Goal: Obtain resource: Download file/media

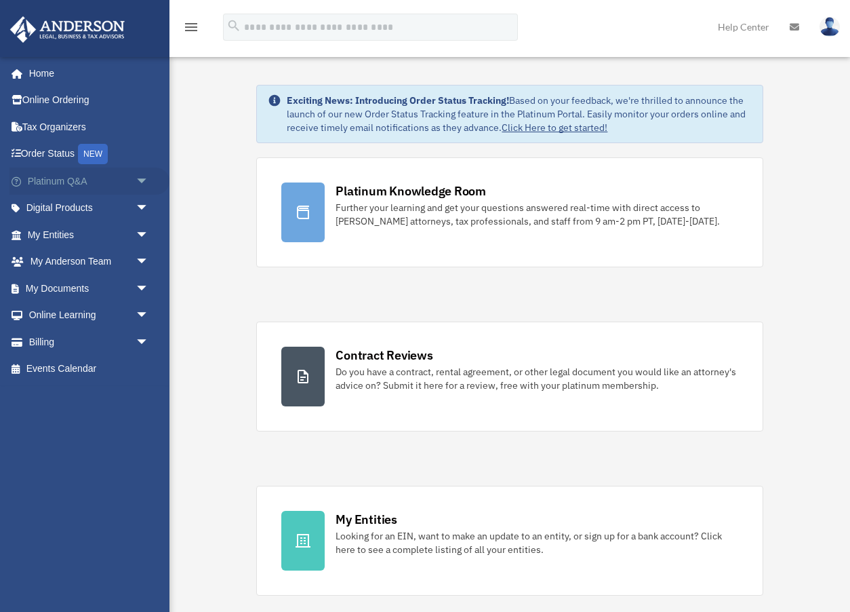
click at [139, 182] on span "arrow_drop_down" at bounding box center [149, 181] width 27 height 28
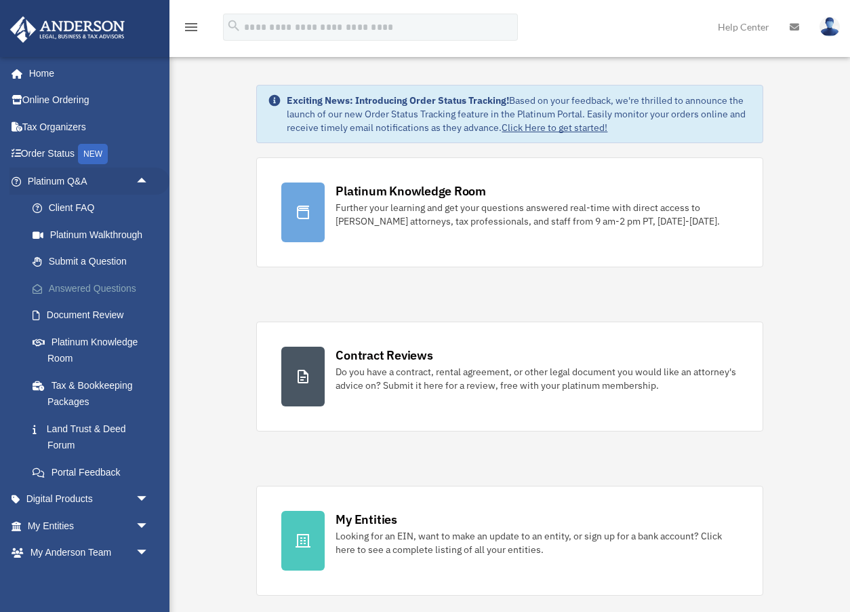
click at [111, 281] on link "Answered Questions" at bounding box center [94, 288] width 151 height 27
click at [116, 287] on link "Answered Questions" at bounding box center [94, 288] width 151 height 27
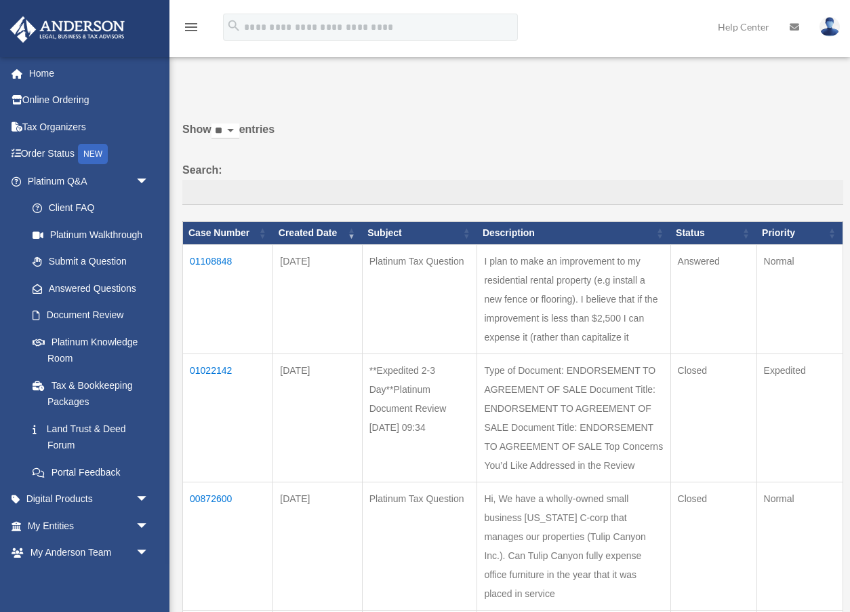
click at [222, 260] on td "01108848" at bounding box center [228, 298] width 90 height 109
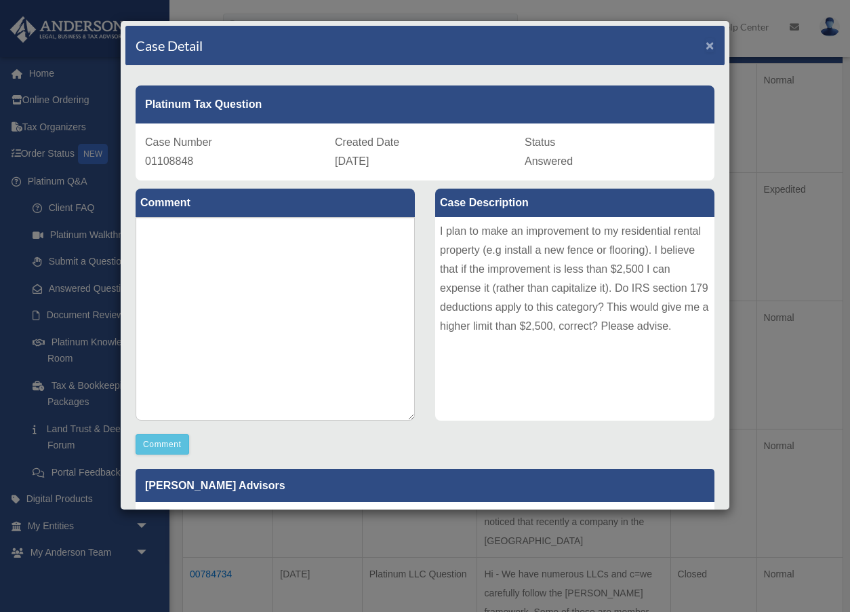
click at [710, 47] on span "×" at bounding box center [710, 45] width 9 height 16
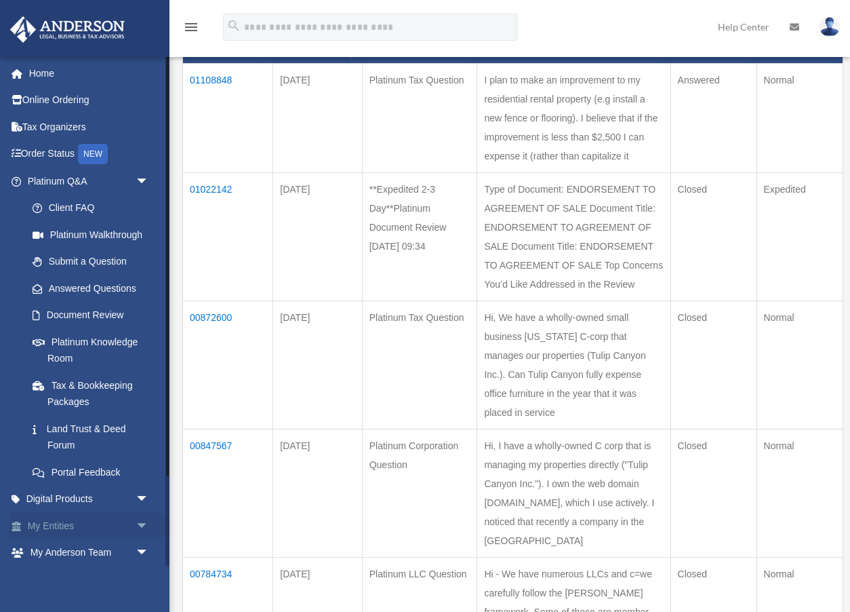
click at [107, 524] on link "My Entities arrow_drop_down" at bounding box center [89, 525] width 160 height 27
click at [144, 524] on span "arrow_drop_down" at bounding box center [149, 526] width 27 height 28
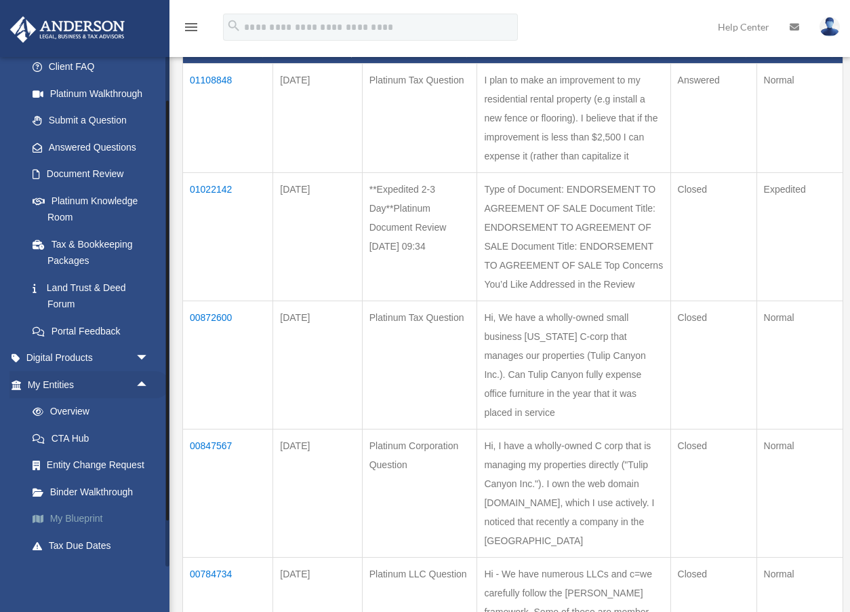
scroll to position [144, 0]
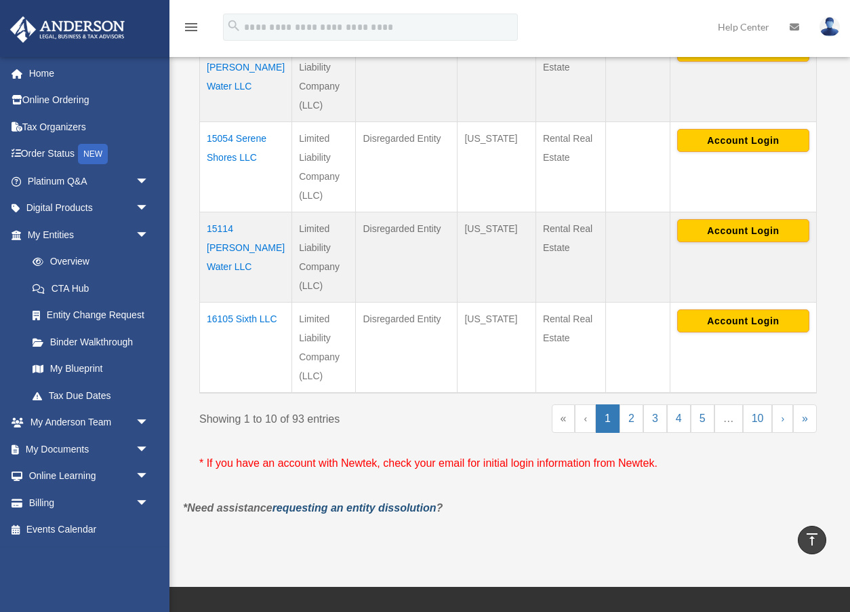
scroll to position [965, 0]
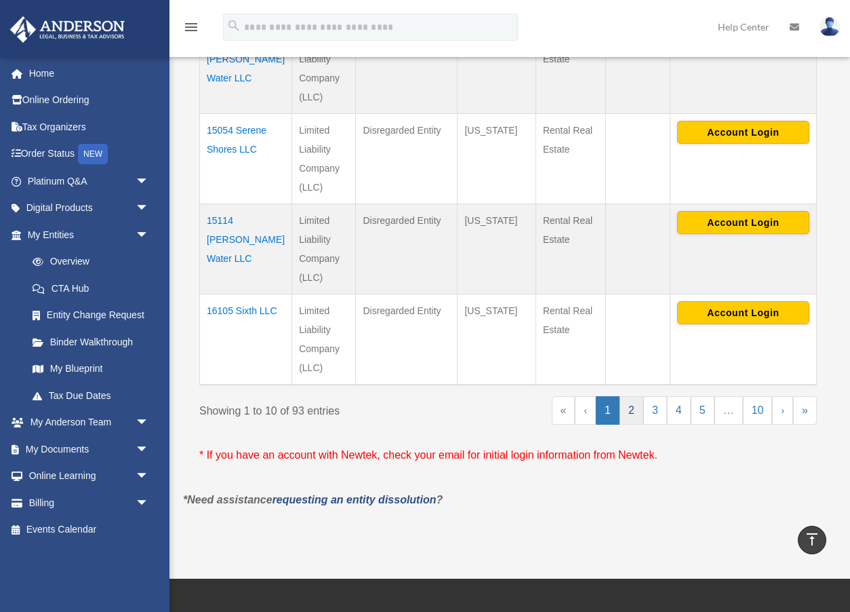
click at [631, 396] on link "2" at bounding box center [632, 410] width 24 height 28
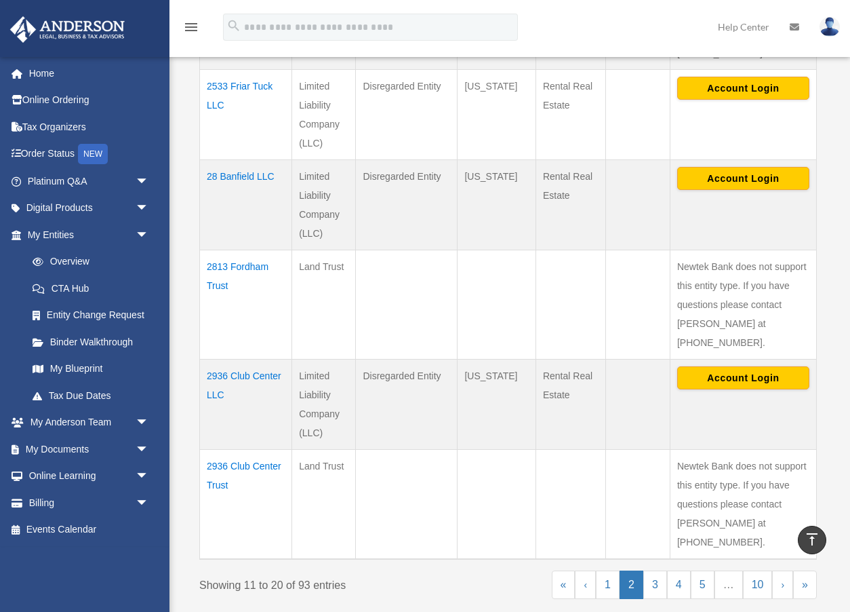
scroll to position [846, 0]
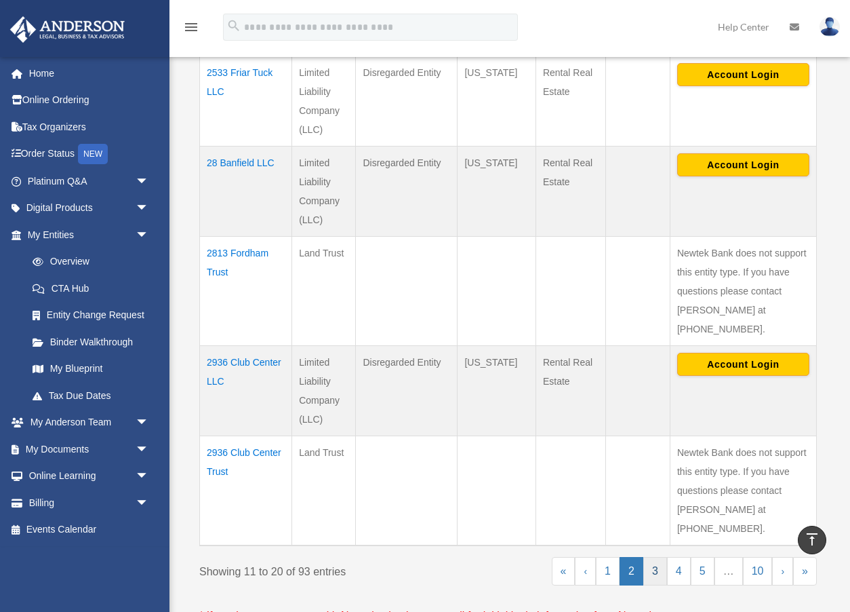
click at [657, 557] on link "3" at bounding box center [655, 571] width 24 height 28
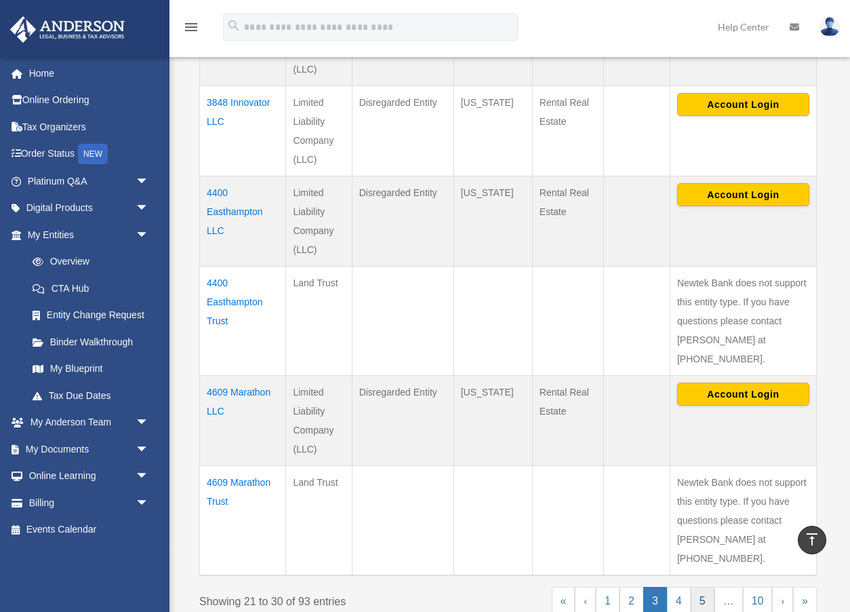
scroll to position [869, 0]
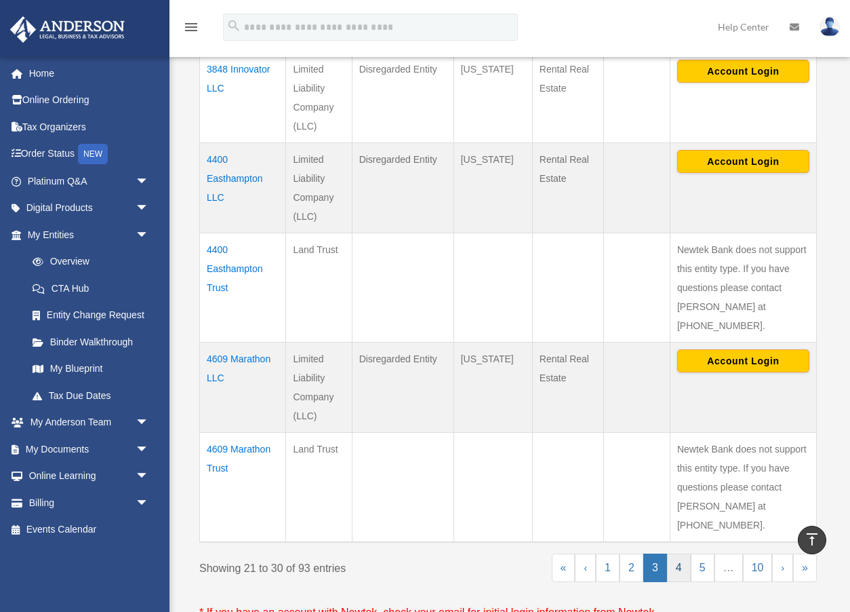
click at [677, 553] on link "4" at bounding box center [679, 567] width 24 height 28
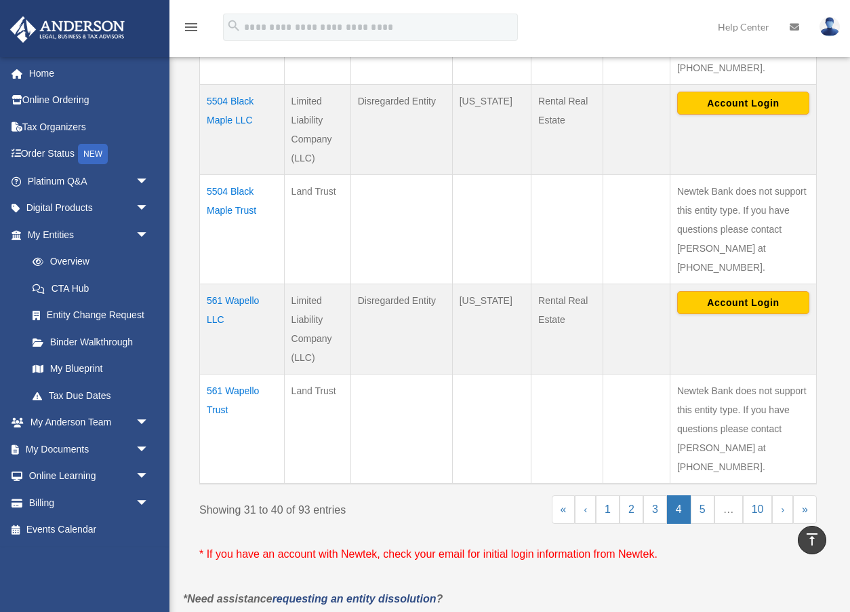
scroll to position [930, 0]
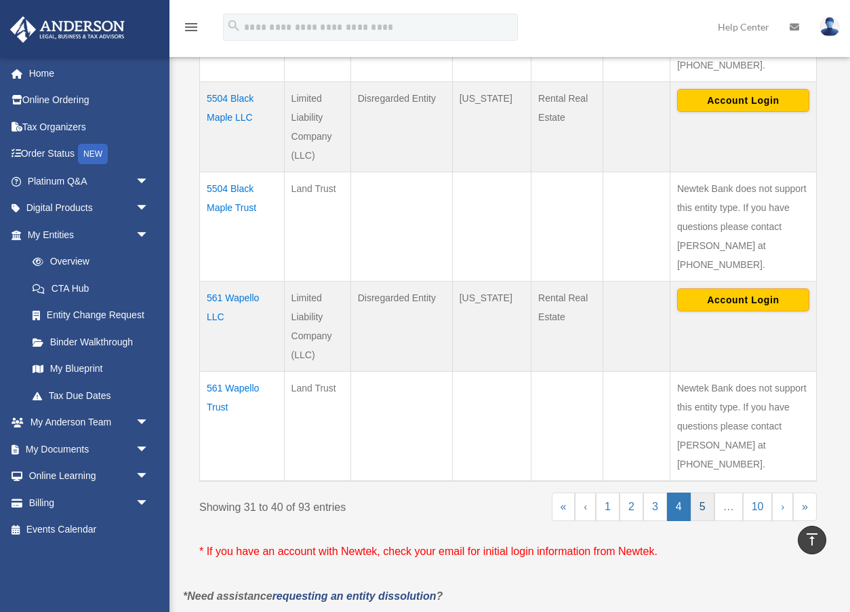
click at [704, 492] on link "5" at bounding box center [703, 506] width 24 height 28
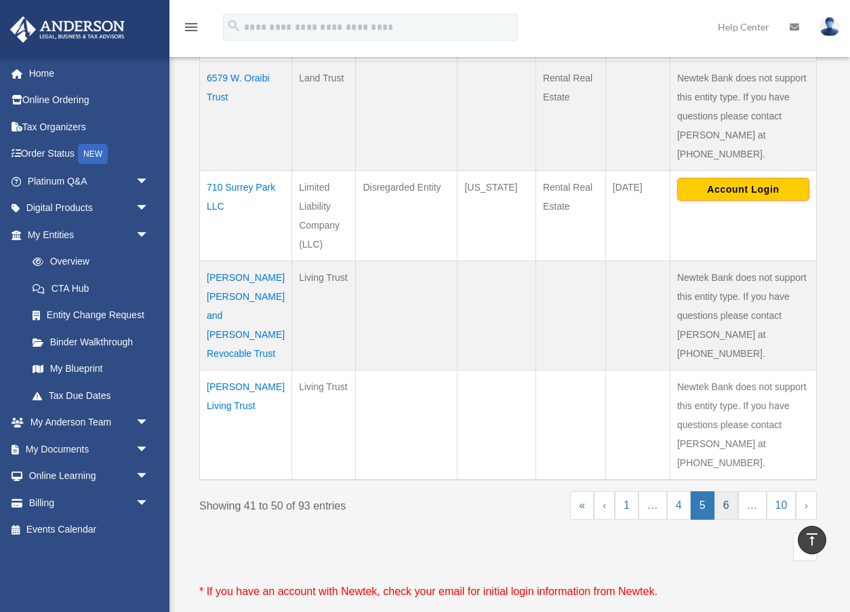
scroll to position [949, 0]
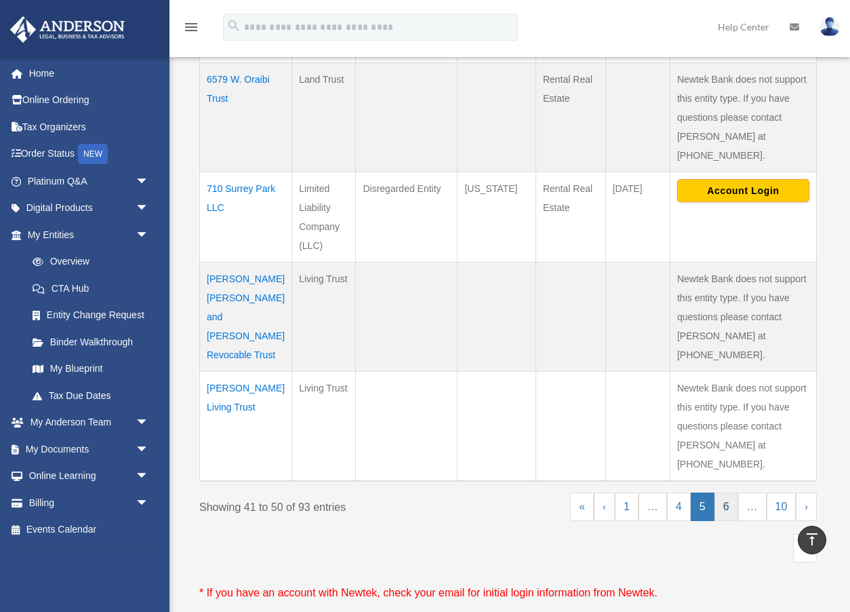
click at [727, 492] on link "6" at bounding box center [727, 506] width 24 height 28
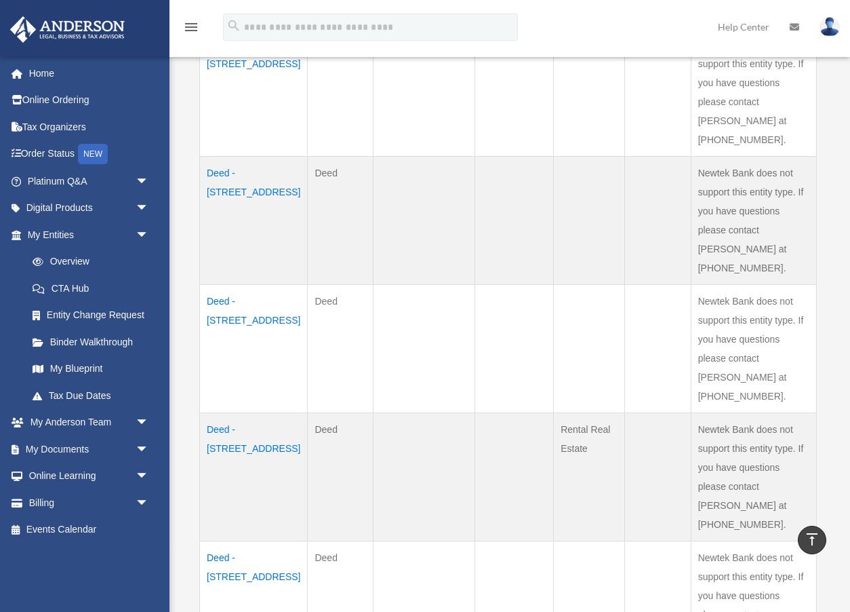
scroll to position [1039, 0]
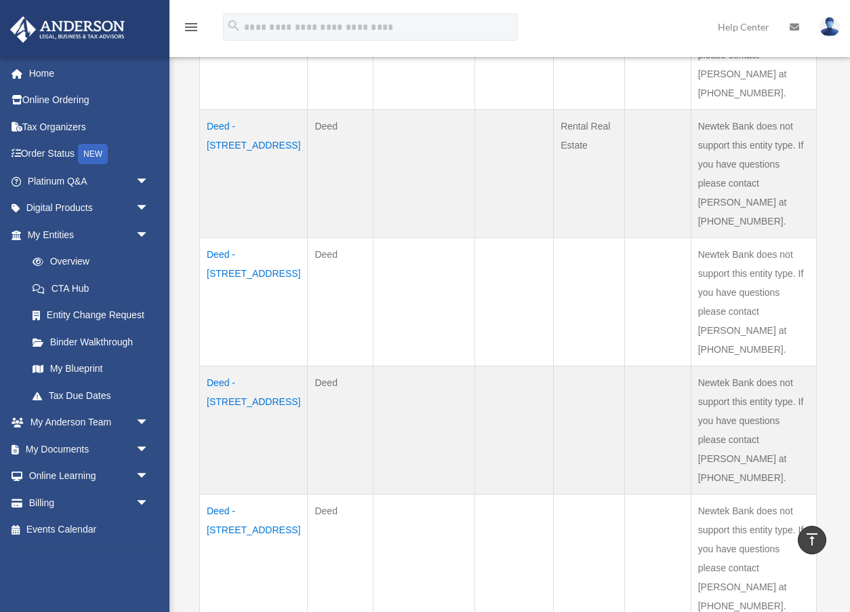
scroll to position [1081, 0]
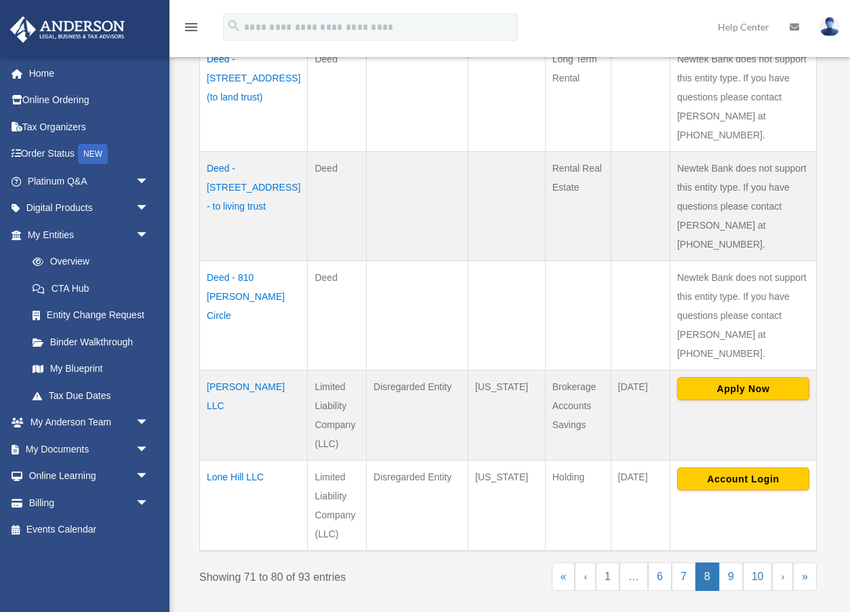
scroll to position [929, 0]
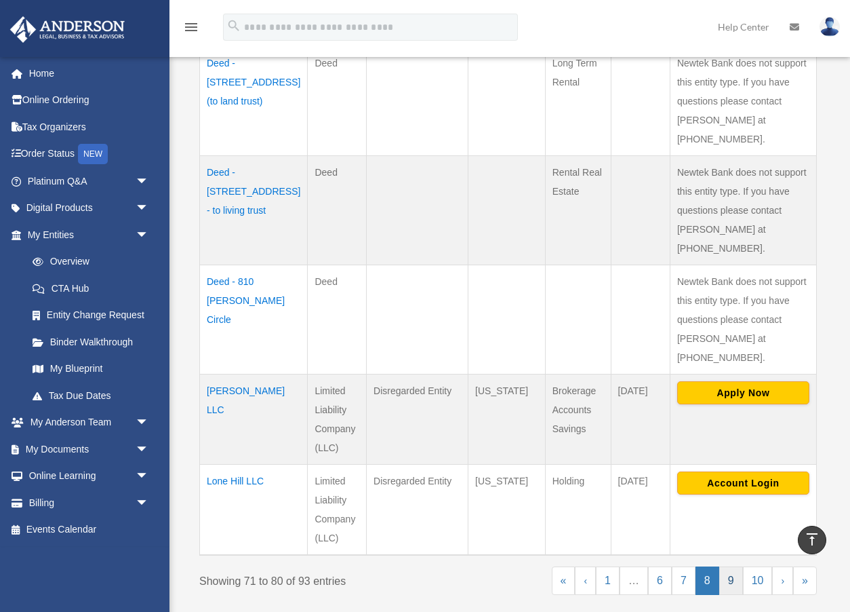
click at [734, 566] on link "9" at bounding box center [731, 580] width 24 height 28
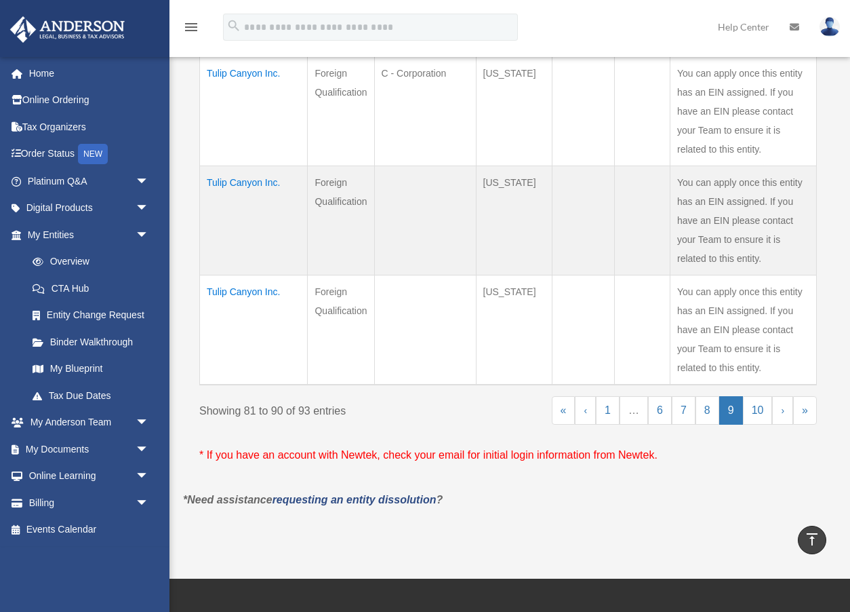
scroll to position [1079, 0]
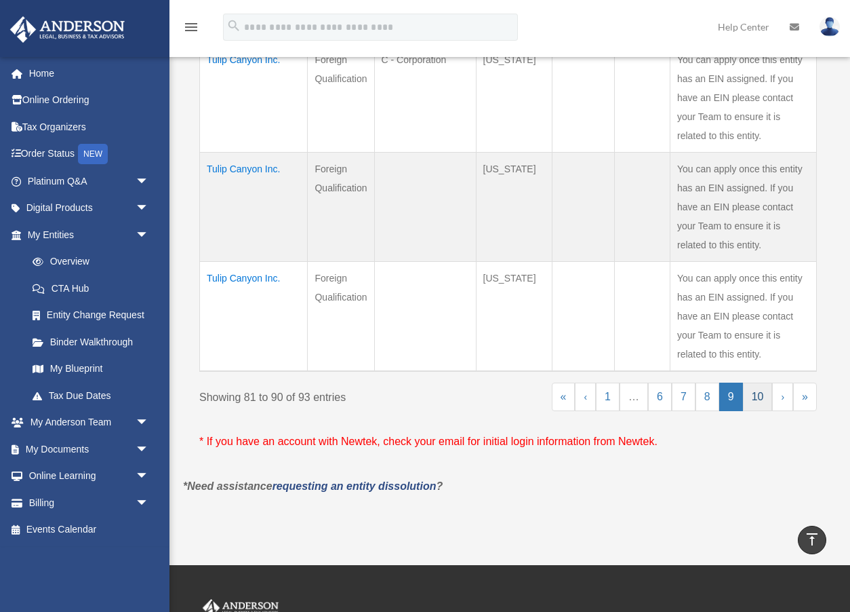
click at [752, 382] on link "10" at bounding box center [758, 396] width 30 height 28
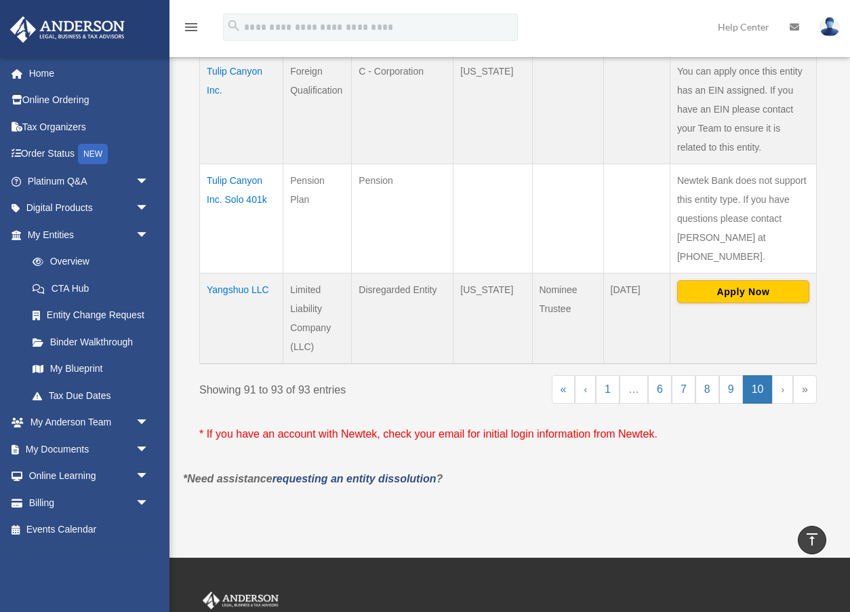
scroll to position [357, 0]
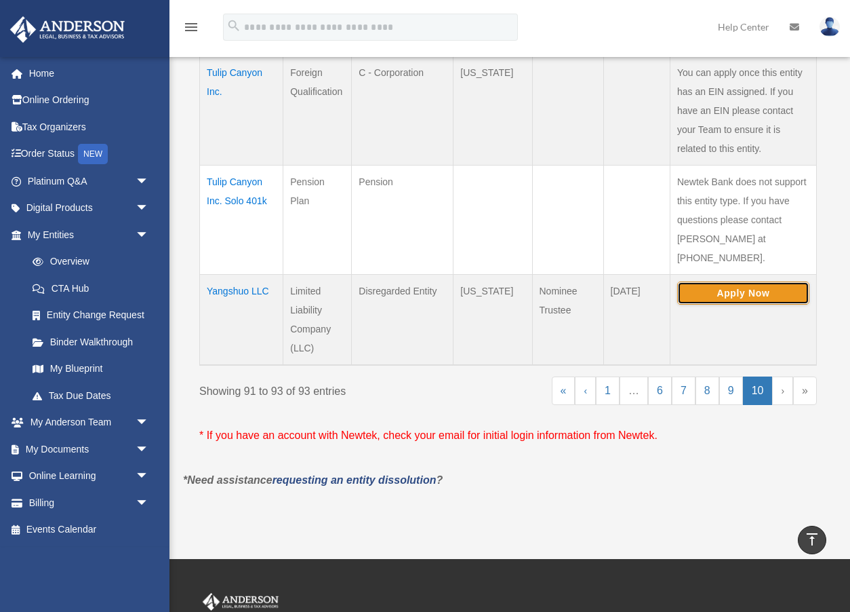
click at [753, 281] on button "Apply Now" at bounding box center [743, 292] width 132 height 23
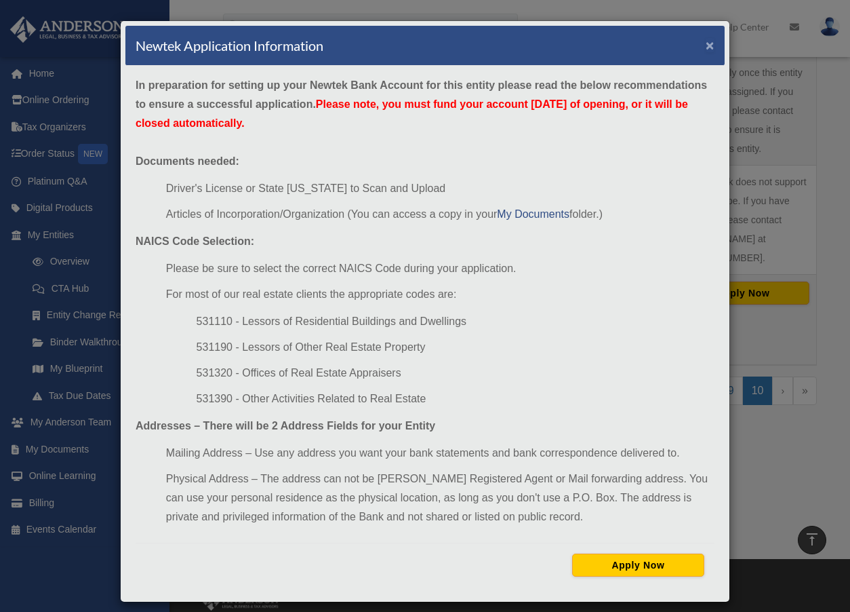
click at [711, 52] on button "×" at bounding box center [710, 45] width 9 height 14
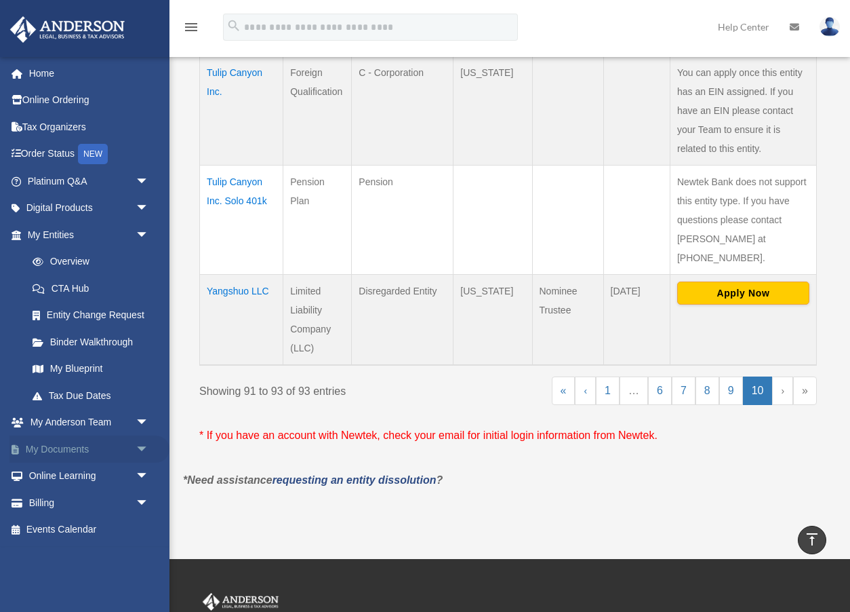
click at [143, 446] on span "arrow_drop_down" at bounding box center [149, 449] width 27 height 28
click at [106, 476] on link "Box" at bounding box center [94, 475] width 151 height 27
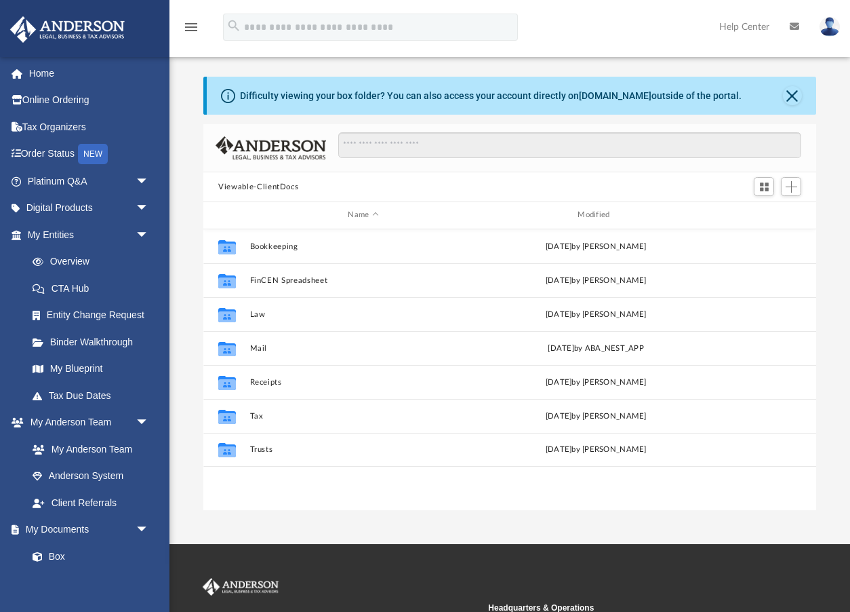
scroll to position [308, 612]
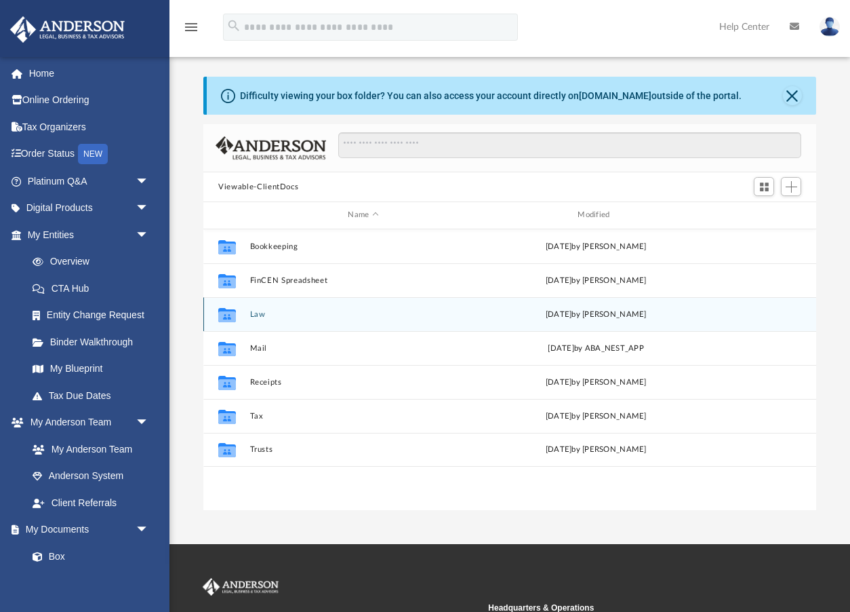
click at [258, 314] on button "Law" at bounding box center [363, 314] width 227 height 9
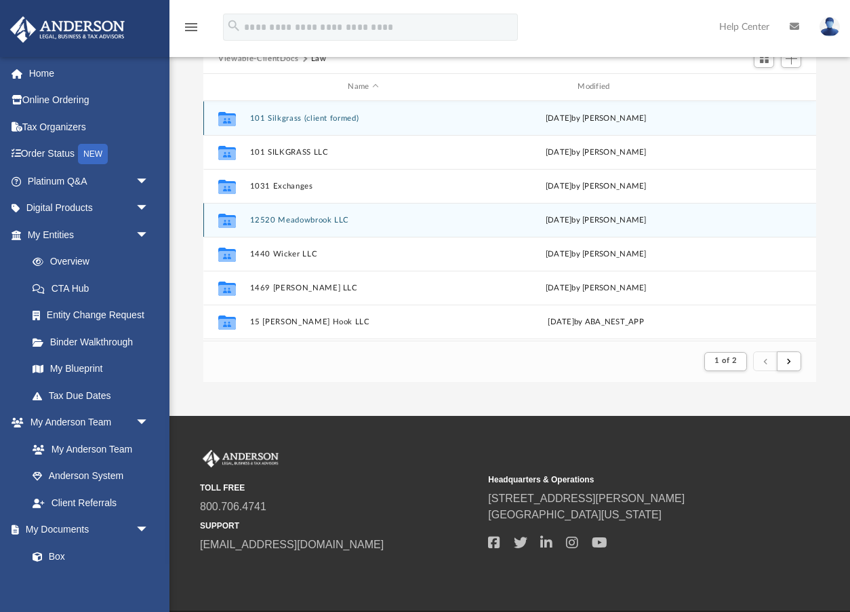
scroll to position [151, 0]
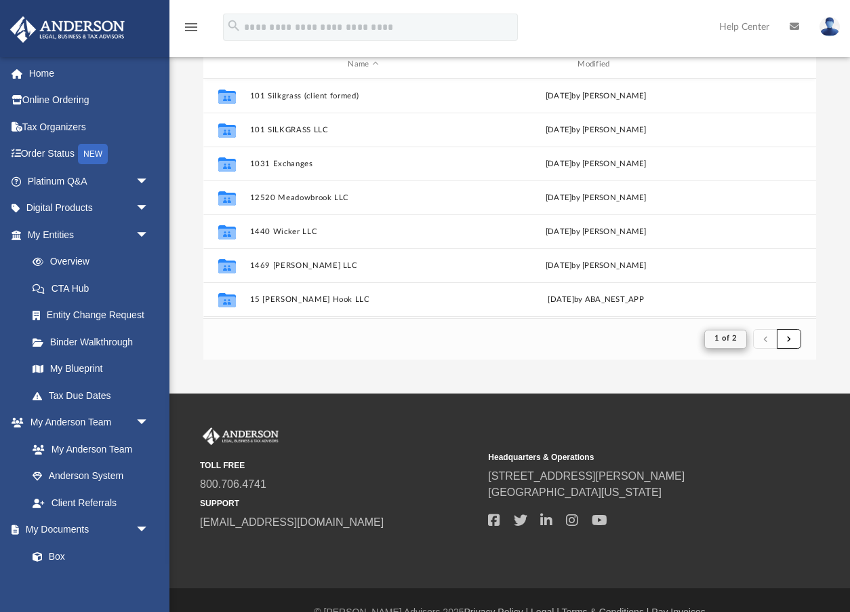
drag, startPoint x: 786, startPoint y: 343, endPoint x: 746, endPoint y: 342, distance: 40.7
click at [786, 343] on button "submit" at bounding box center [789, 339] width 24 height 20
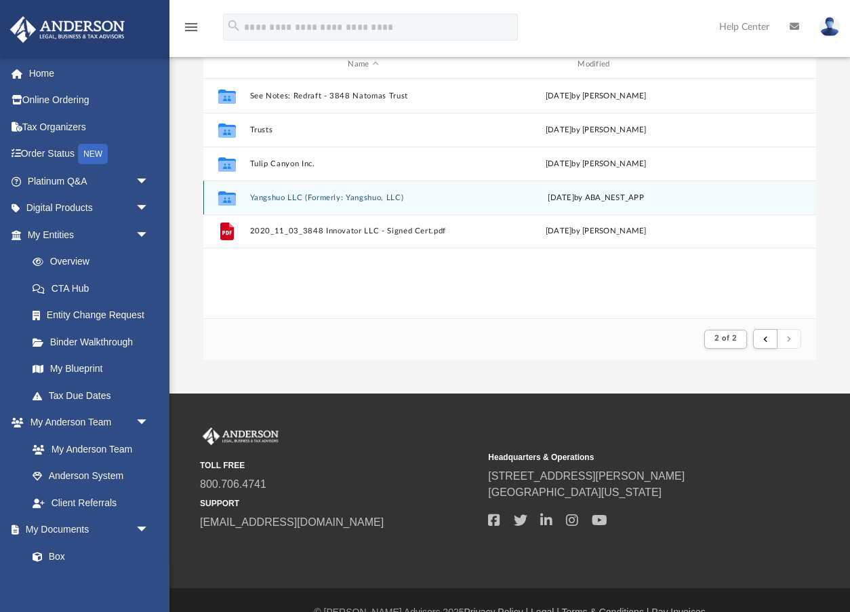
click at [319, 205] on div "Collaborated Folder Yangshuo LLC (Formerly: Yangshuo, LLC) Tue Jun 24 2025 by A…" at bounding box center [509, 197] width 613 height 34
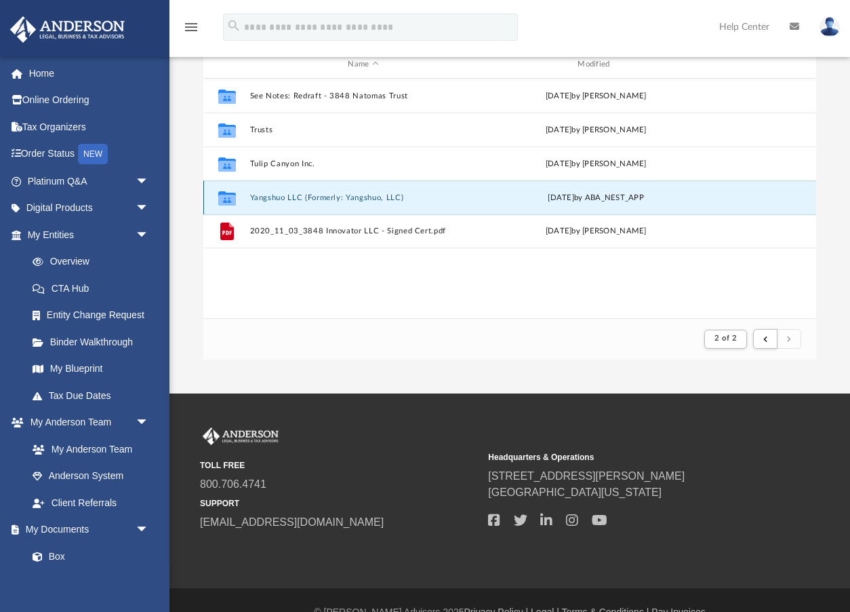
click at [294, 201] on button "Yangshuo LLC (Formerly: Yangshuo, LLC)" at bounding box center [363, 197] width 227 height 9
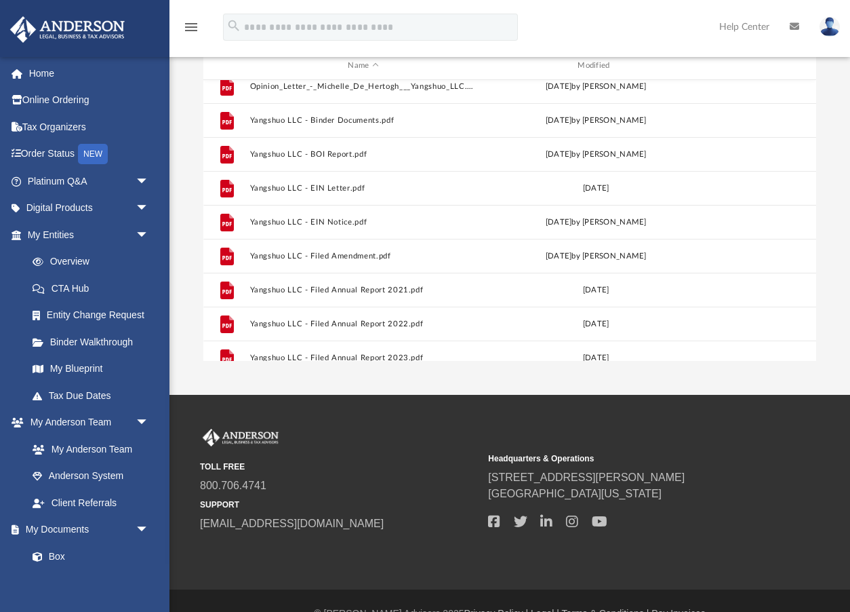
scroll to position [148, 0]
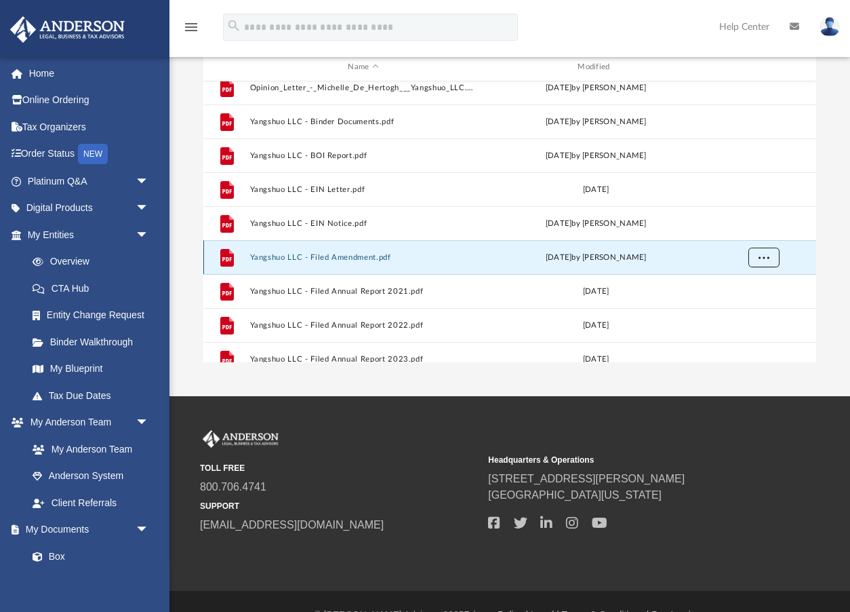
click at [759, 256] on div "File 2025.02.18 (08:01:38) - Yangshuo LLC - EIN Letter from IRS.pdf Tue Feb 18 …" at bounding box center [509, 221] width 613 height 281
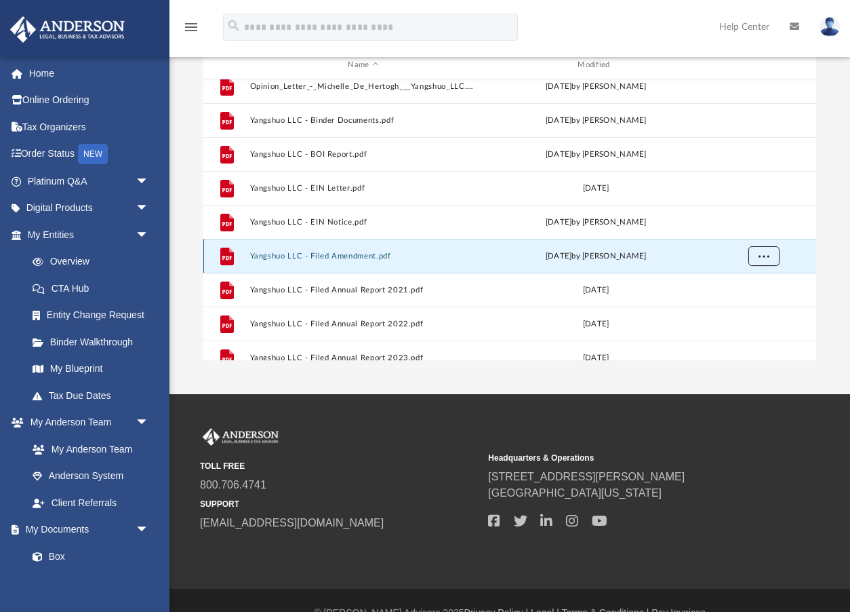
click at [761, 260] on button "More options" at bounding box center [764, 255] width 31 height 20
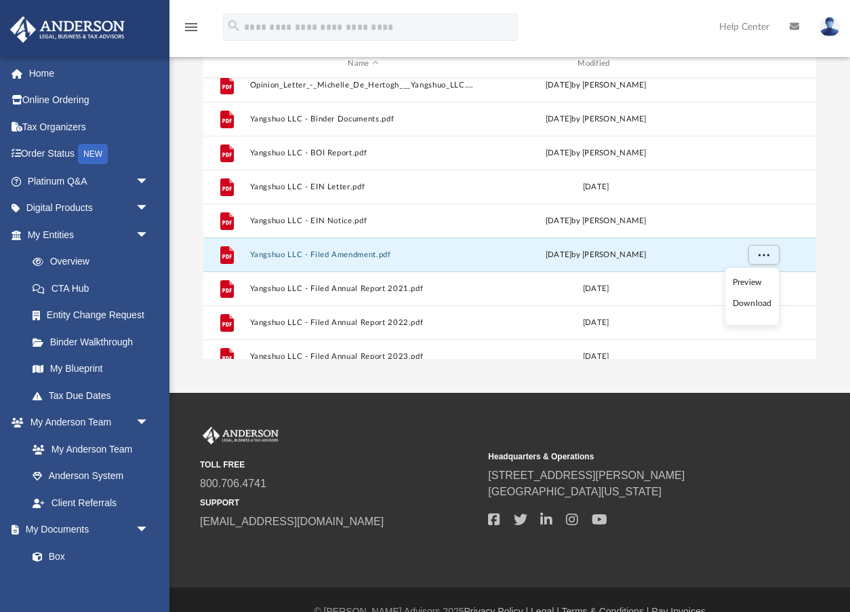
scroll to position [153, 0]
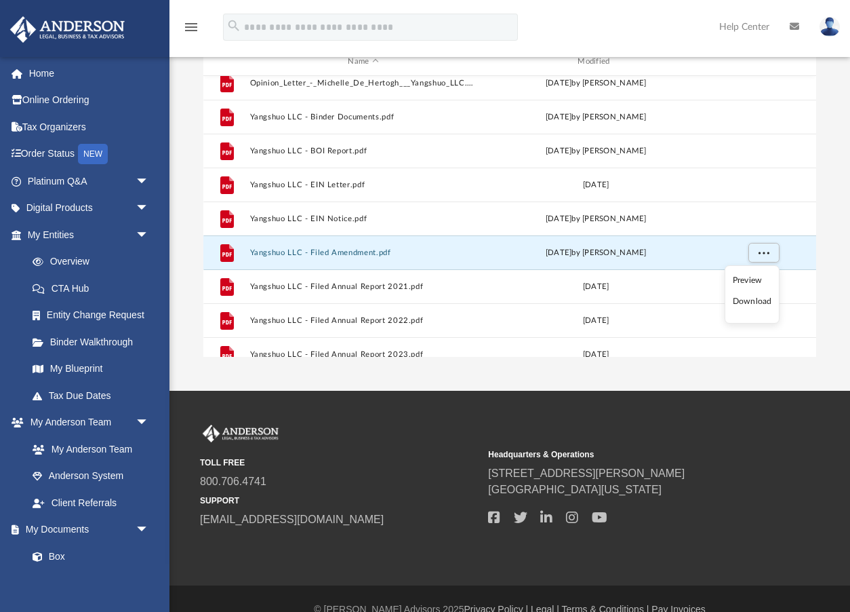
click at [747, 302] on li "Download" at bounding box center [752, 301] width 39 height 14
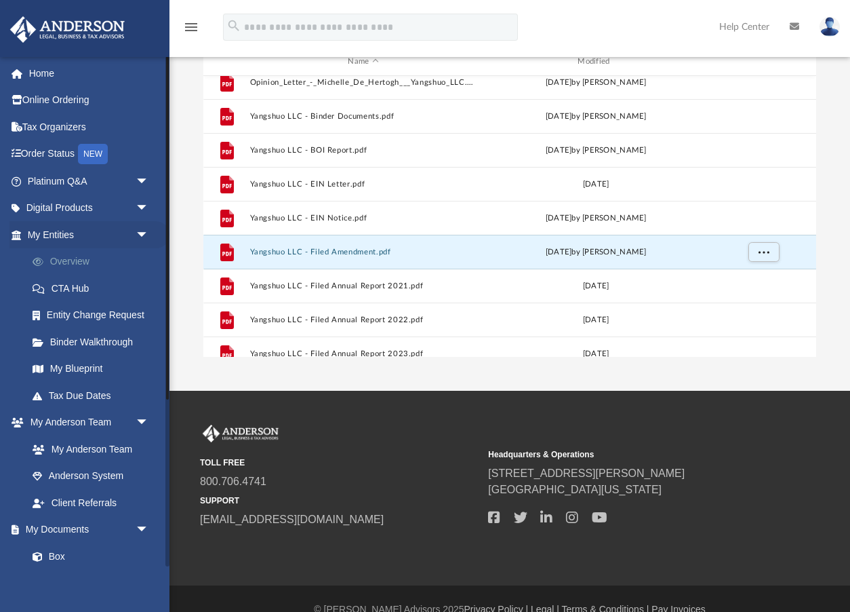
click at [81, 265] on link "Overview" at bounding box center [94, 261] width 151 height 27
click at [79, 264] on link "Overview" at bounding box center [94, 261] width 151 height 27
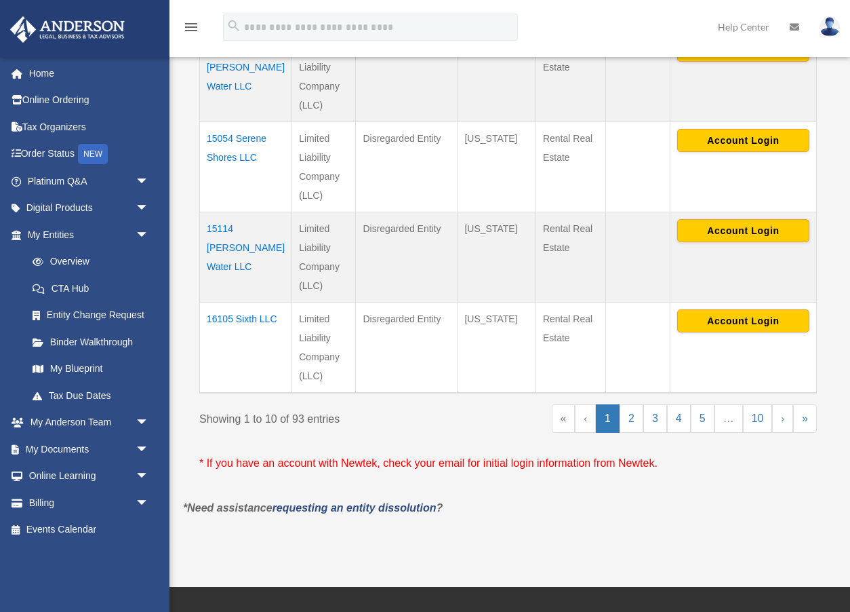
scroll to position [1152, 0]
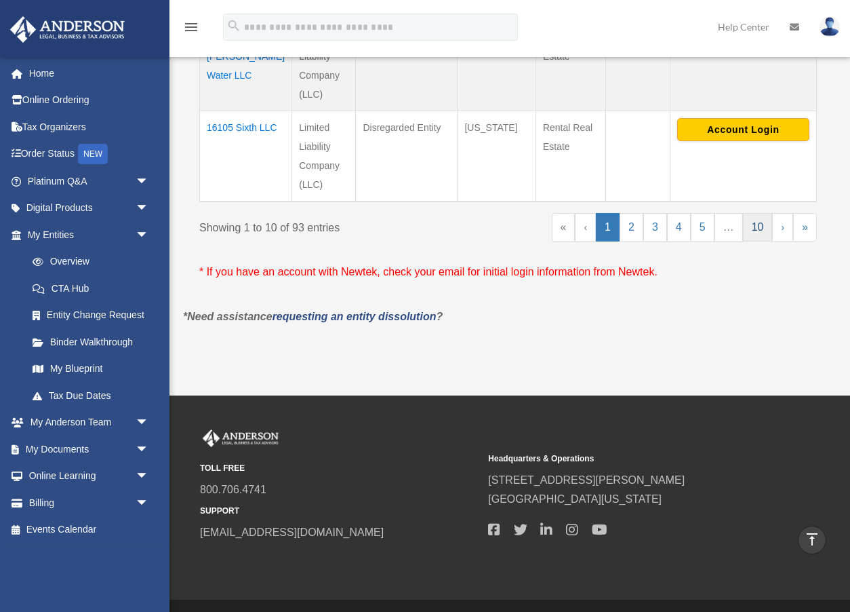
click at [759, 213] on link "10" at bounding box center [758, 227] width 30 height 28
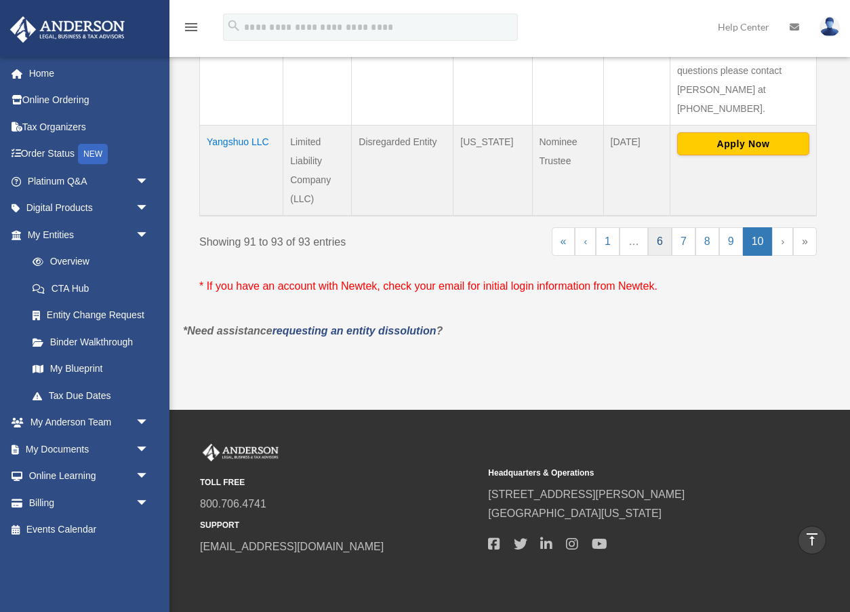
scroll to position [506, 0]
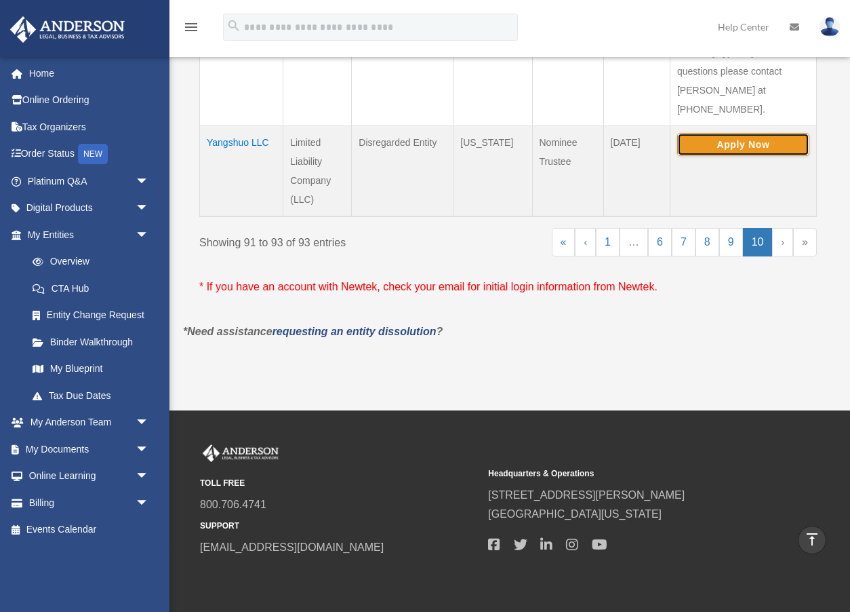
click at [724, 133] on button "Apply Now" at bounding box center [743, 144] width 132 height 23
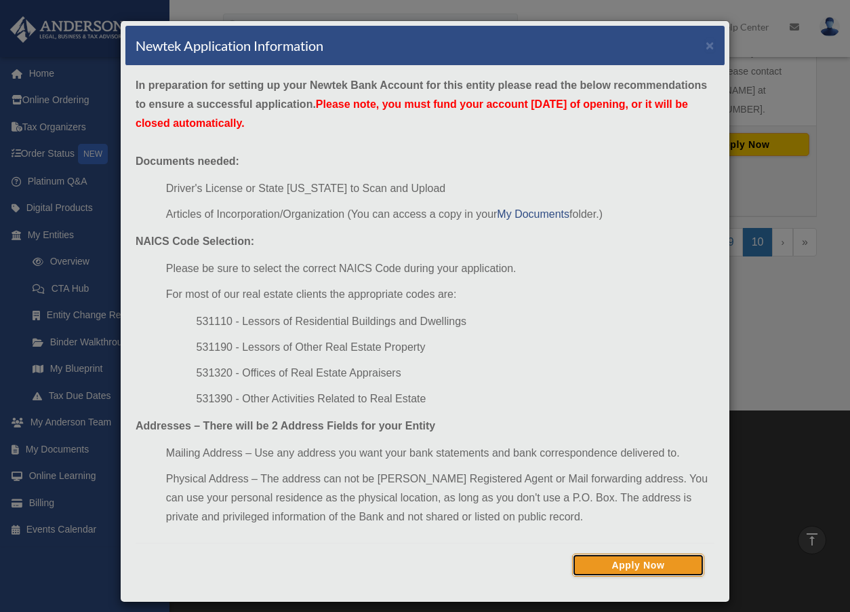
click at [656, 567] on button "Apply Now" at bounding box center [638, 564] width 132 height 23
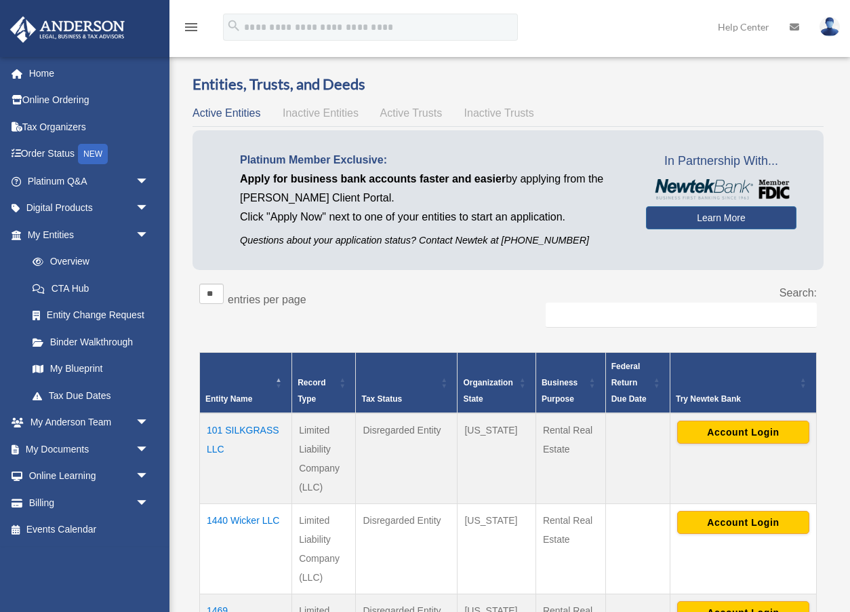
scroll to position [506, 0]
